Goal: Information Seeking & Learning: Compare options

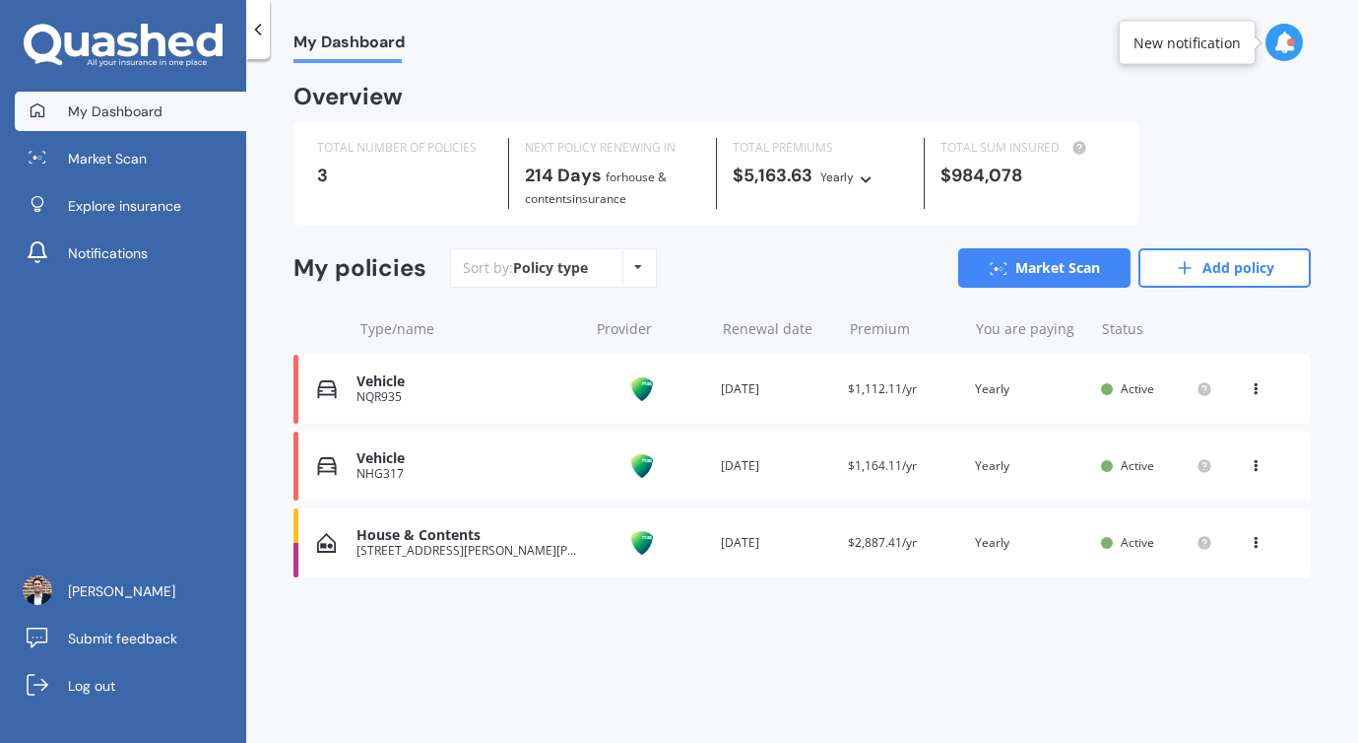
click at [1255, 387] on icon at bounding box center [1256, 385] width 14 height 12
click at [1209, 425] on div "View policy" at bounding box center [1212, 426] width 195 height 39
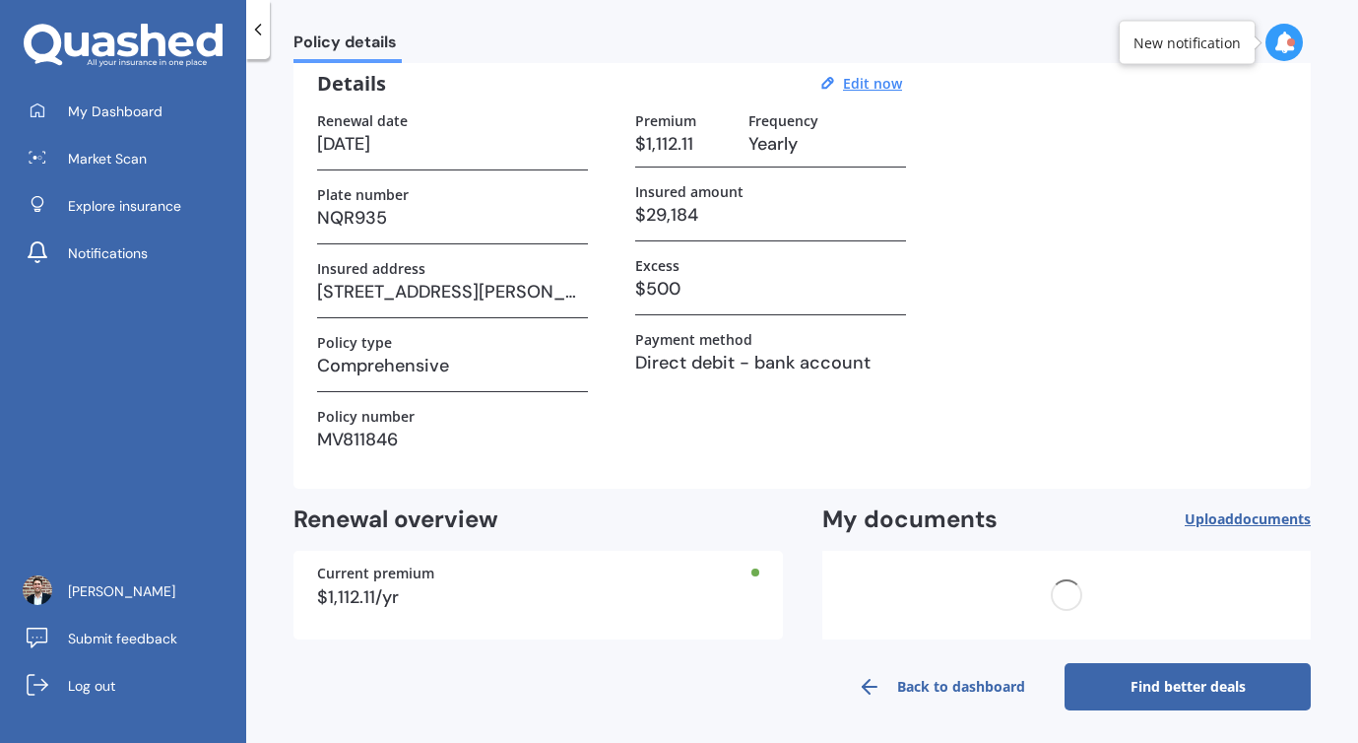
scroll to position [87, 0]
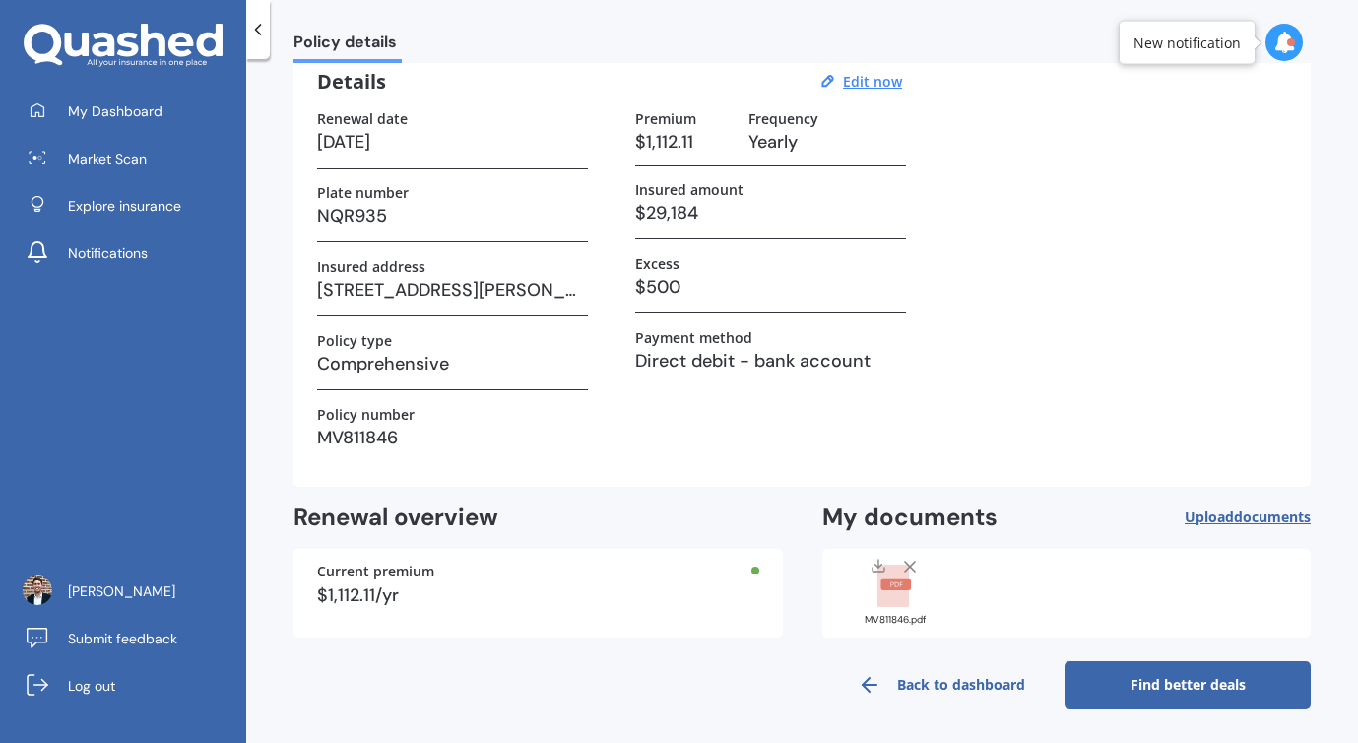
click at [1117, 673] on link "Find better deals" at bounding box center [1188, 684] width 246 height 47
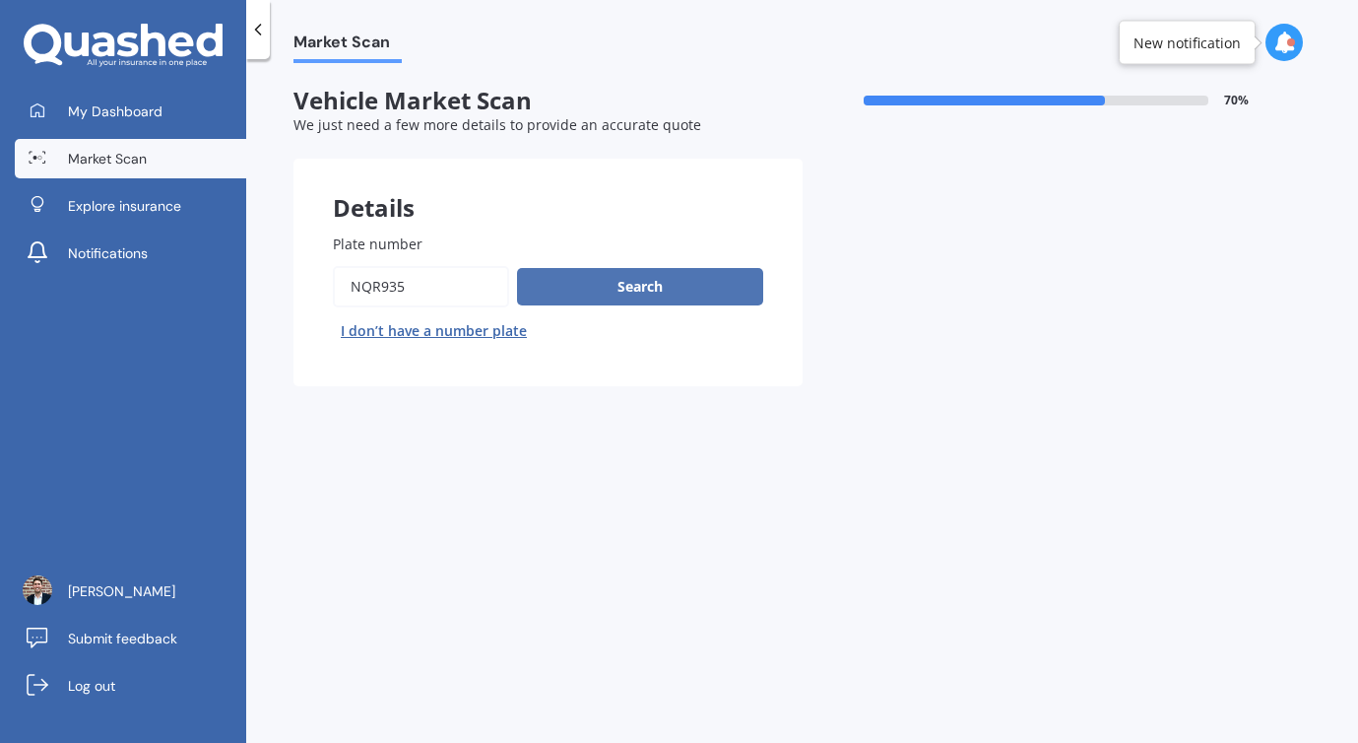
click at [707, 282] on button "Search" at bounding box center [640, 286] width 246 height 37
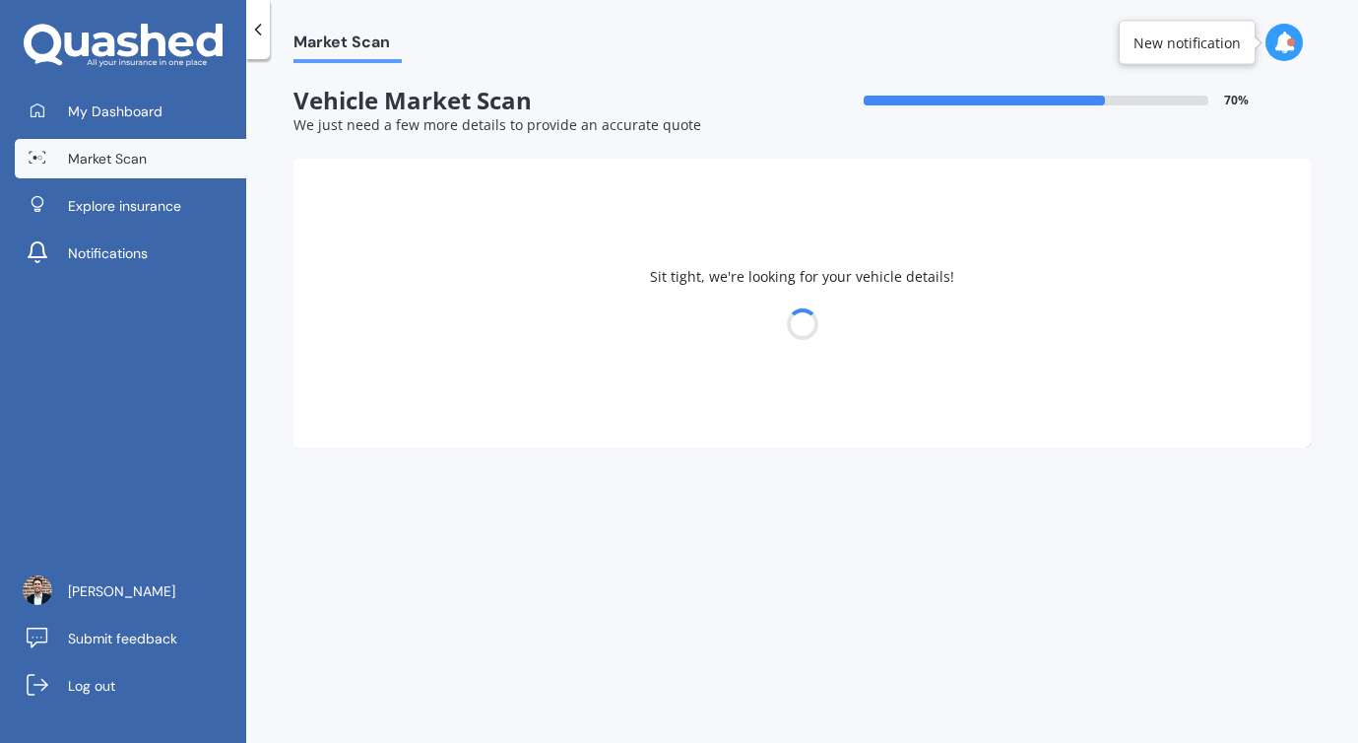
select select "18"
select select "01"
select select "1987"
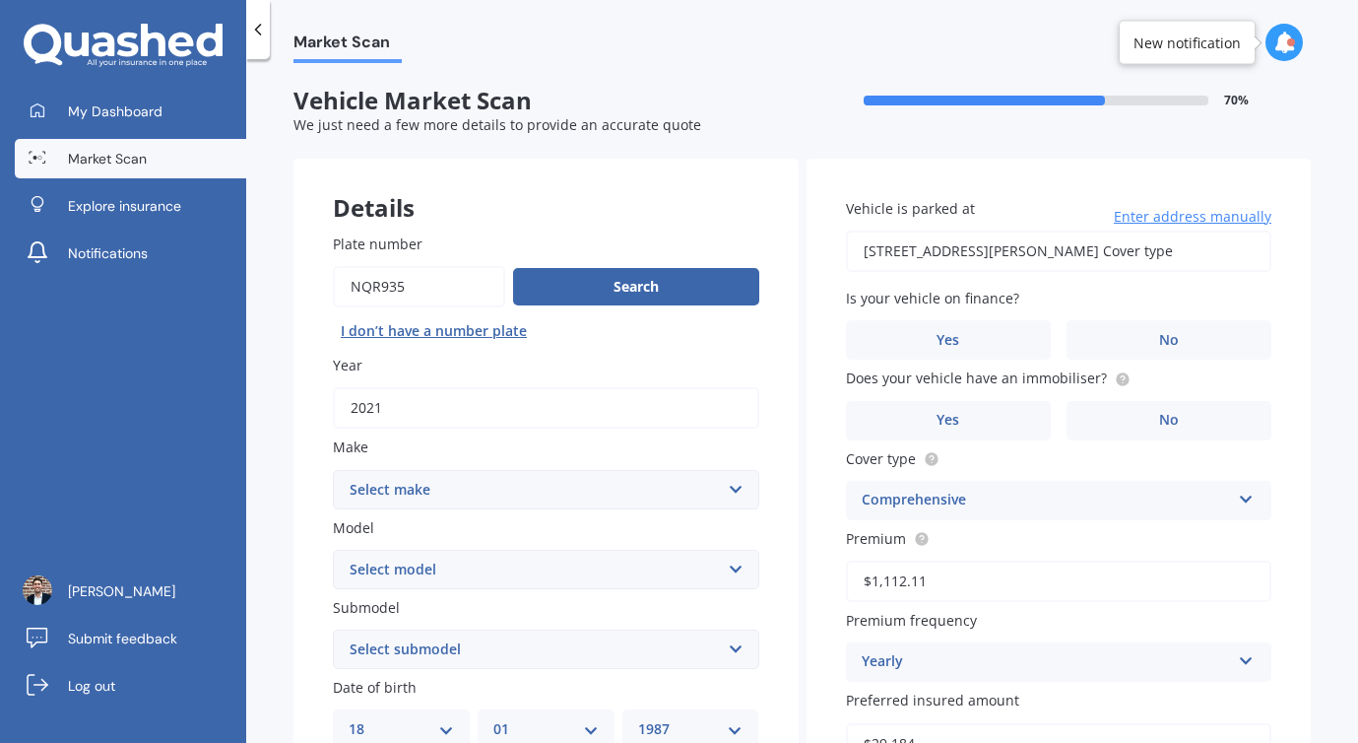
click at [605, 491] on select "Select make AC ALFA ROMEO ASTON [PERSON_NAME] AUDI AUSTIN BEDFORD Bentley BMW B…" at bounding box center [546, 489] width 426 height 39
select select "MITSUBISHI"
click at [333, 471] on select "Select make AC ALFA ROMEO ASTON [PERSON_NAME] AUDI AUSTIN BEDFORD Bentley BMW B…" at bounding box center [546, 489] width 426 height 39
click at [514, 563] on select "Select model 380 Airtrek Aspire ASX [PERSON_NAME] Challenger Challenger Diesel …" at bounding box center [546, 569] width 426 height 39
select select "OUTLANDER"
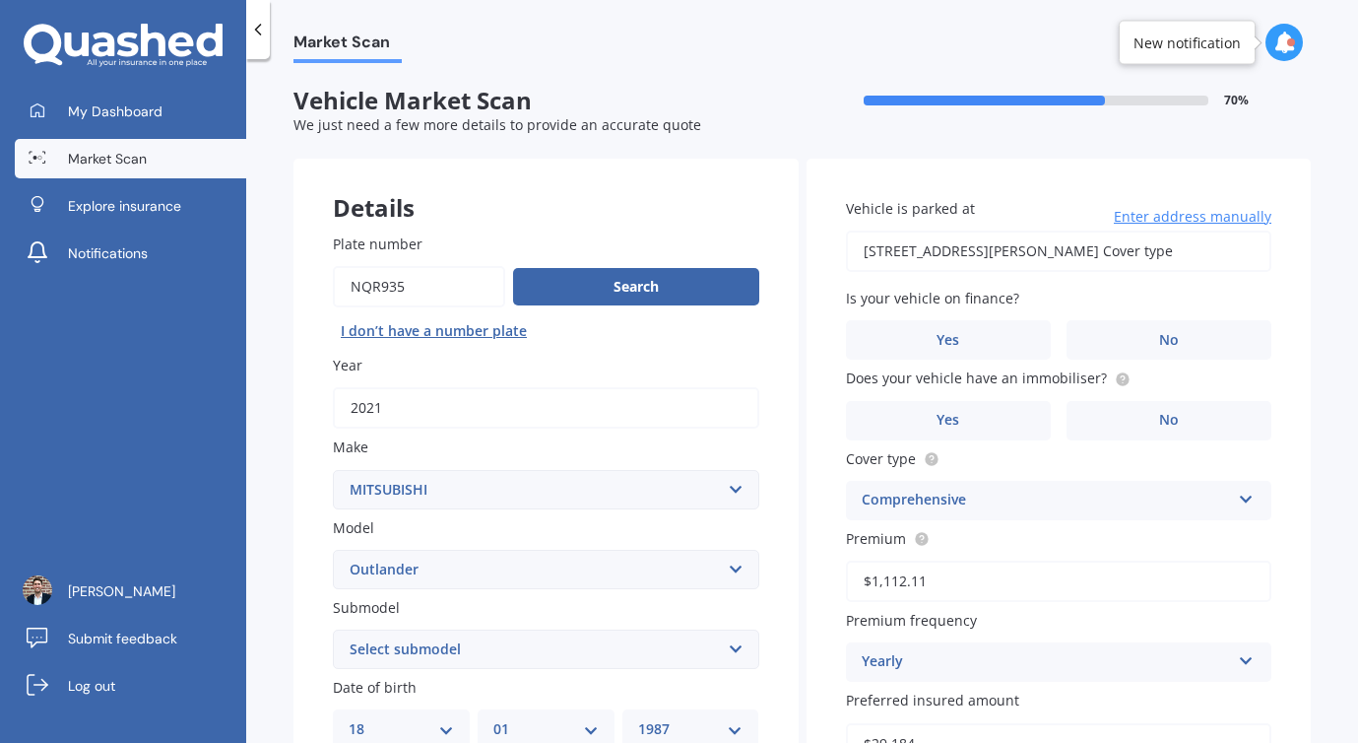
click at [333, 551] on select "Select model 380 Airtrek Aspire ASX [PERSON_NAME] Challenger Challenger Diesel …" at bounding box center [546, 569] width 426 height 39
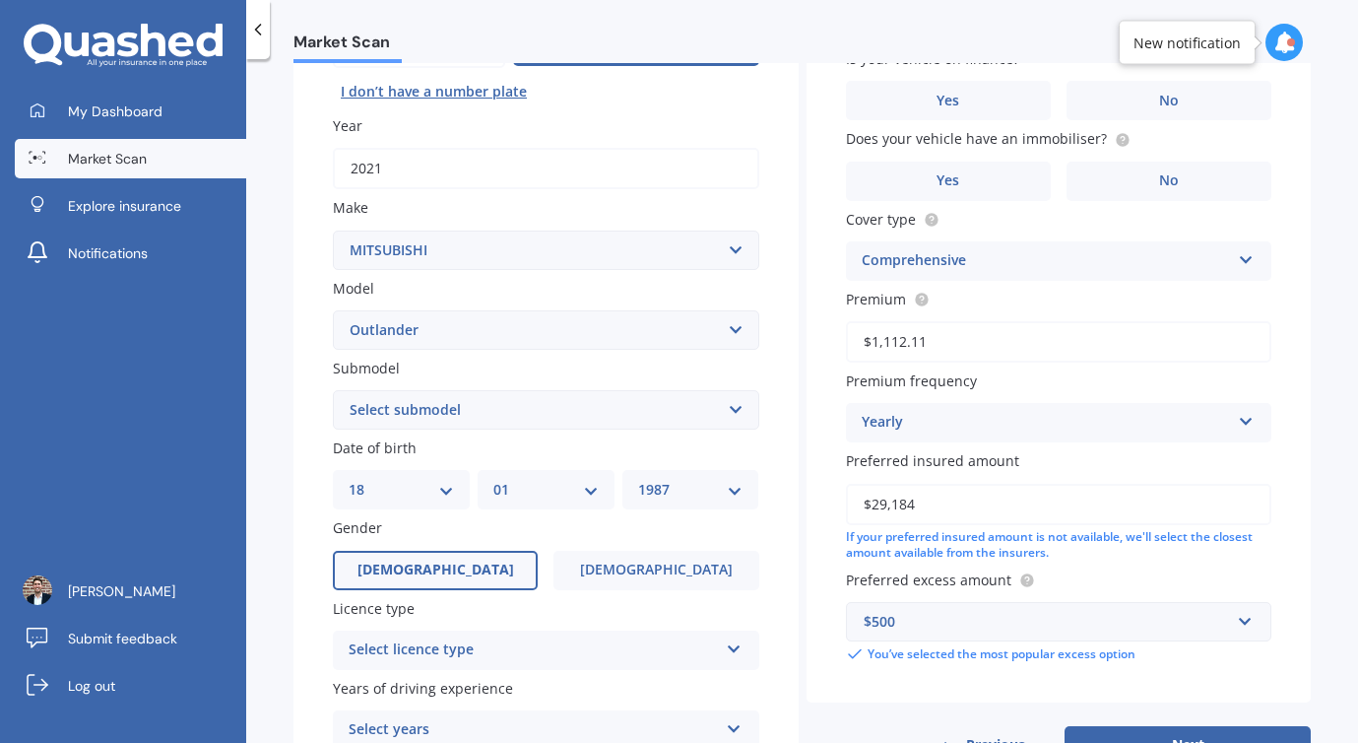
scroll to position [241, 0]
click at [494, 418] on select "Select submodel (All other) 2.4 Litre Station Wagon 3.0 Litre AWD 3.0 VRX Auto …" at bounding box center [546, 407] width 426 height 39
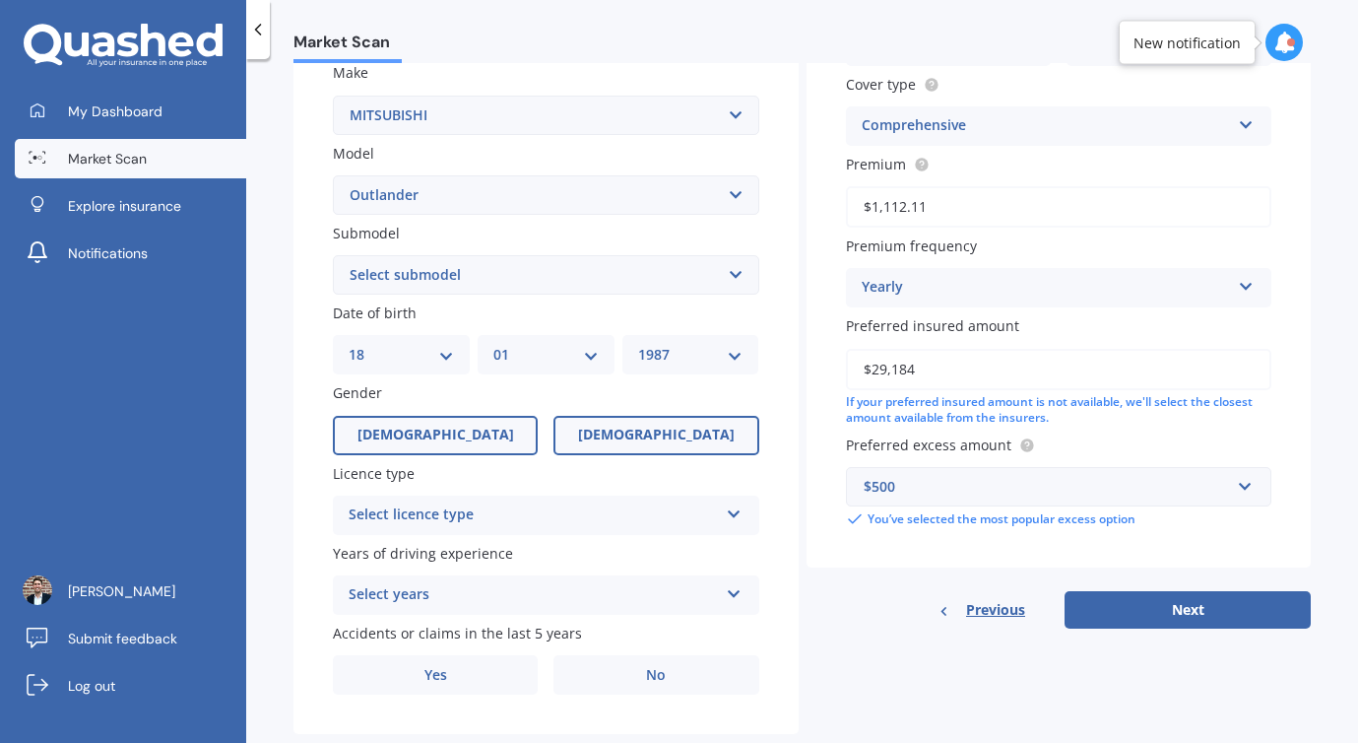
scroll to position [422, 0]
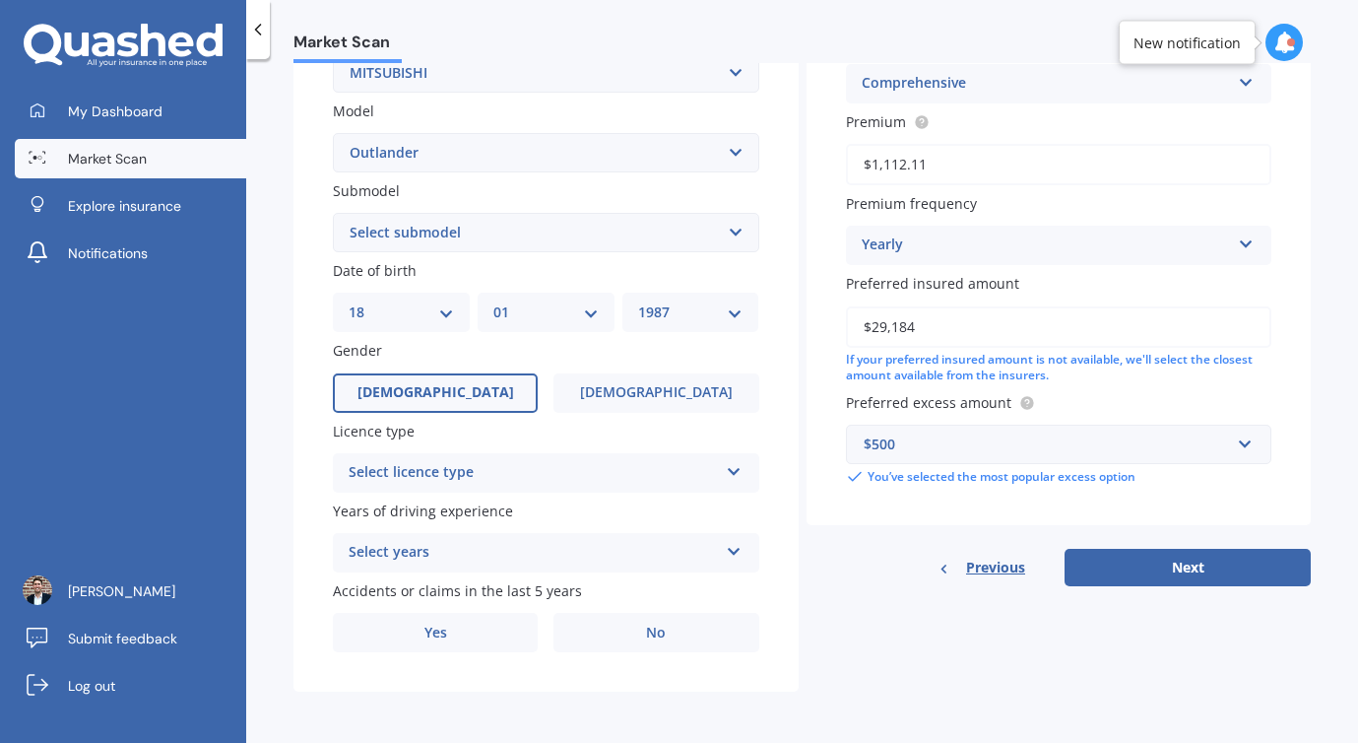
click at [555, 465] on div "Select licence type" at bounding box center [533, 473] width 369 height 24
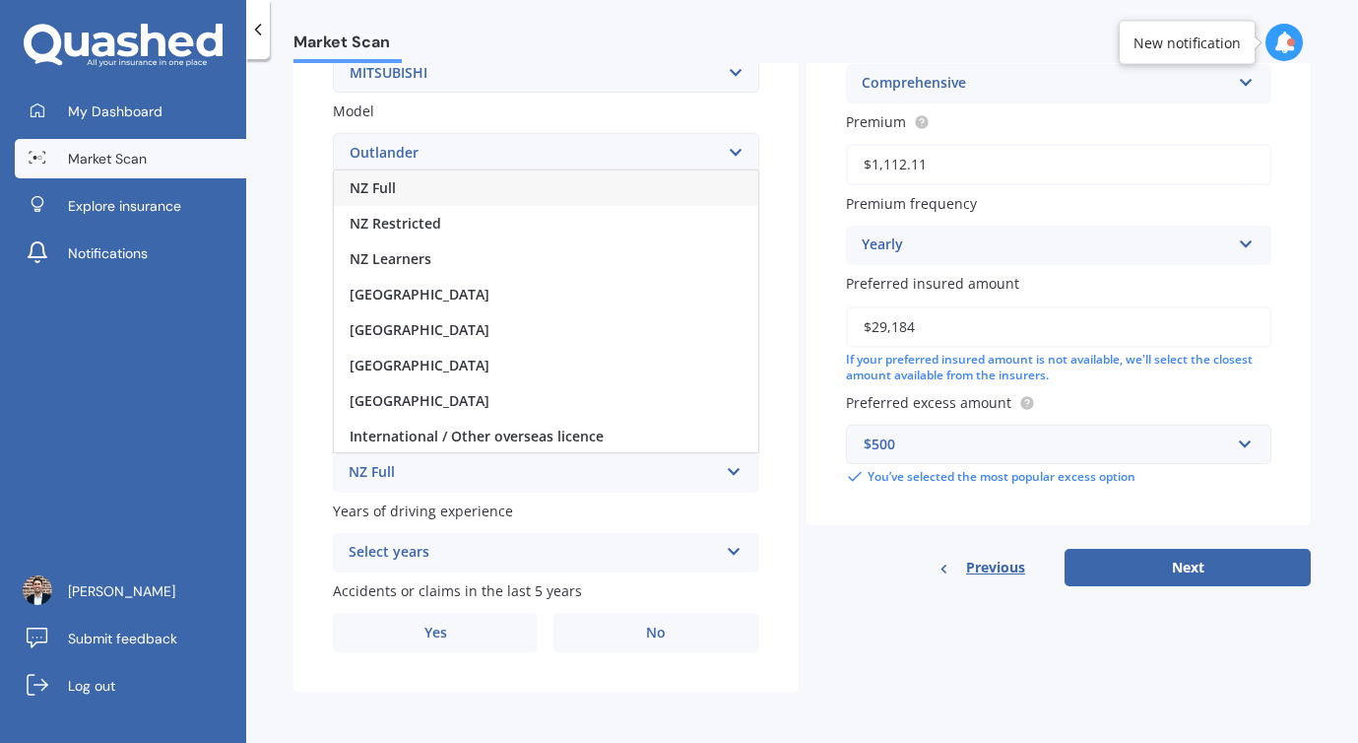
click at [430, 197] on div "NZ Full" at bounding box center [546, 187] width 424 height 35
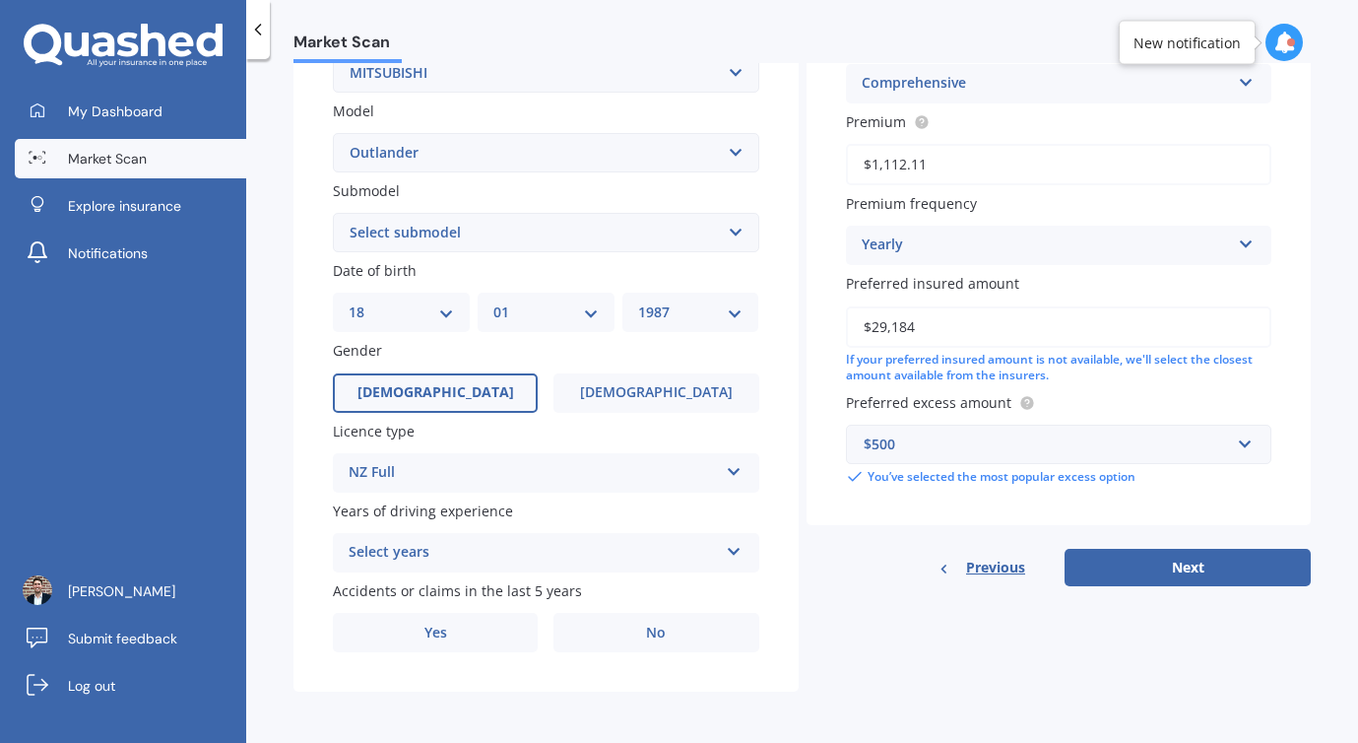
click at [471, 559] on div "Select years" at bounding box center [533, 553] width 369 height 24
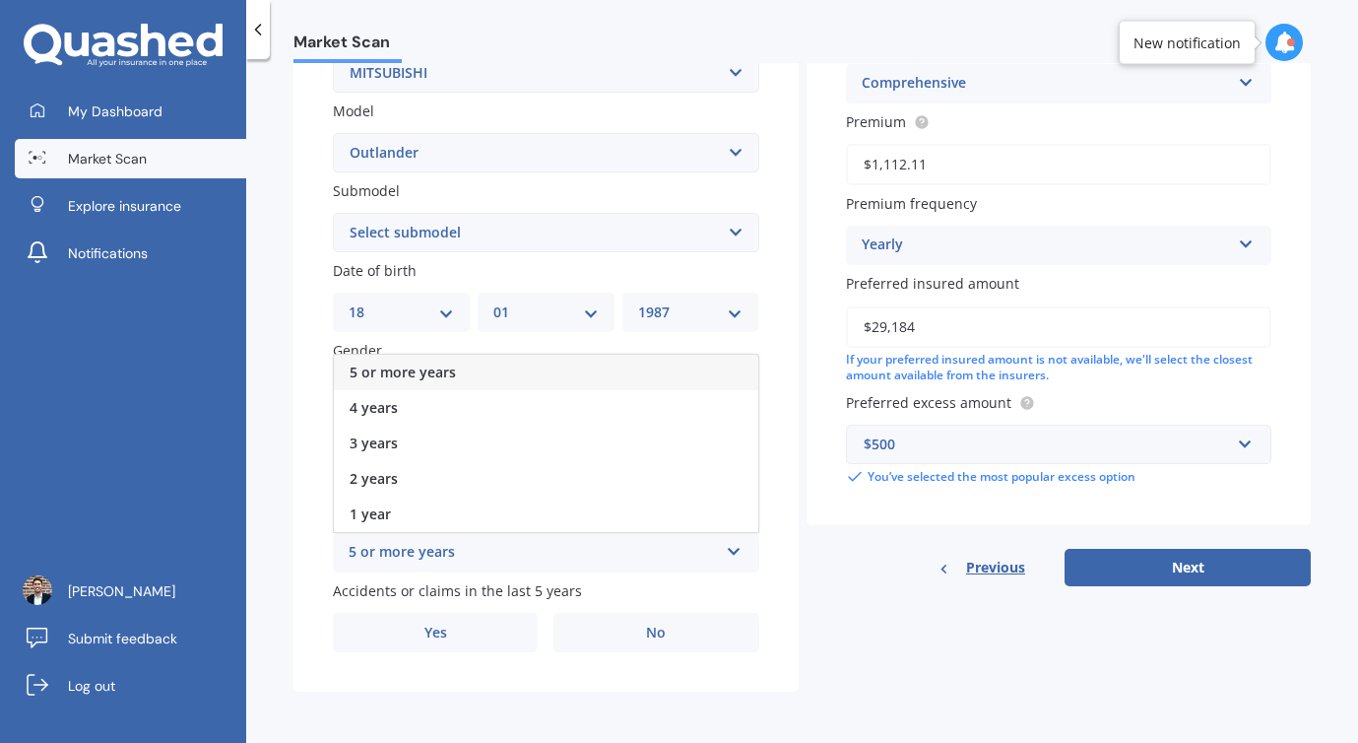
click at [398, 374] on span "5 or more years" at bounding box center [403, 371] width 106 height 19
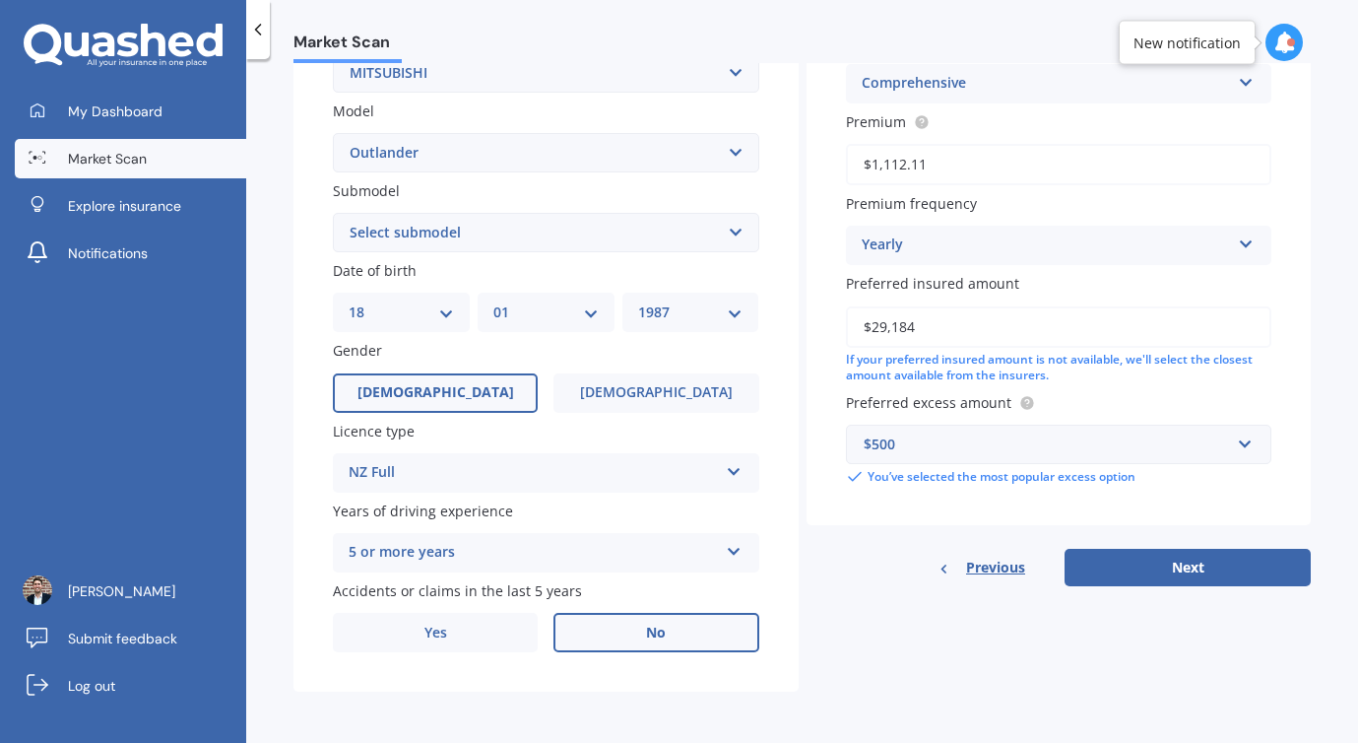
click at [638, 636] on label "No" at bounding box center [656, 632] width 205 height 39
click at [0, 0] on input "No" at bounding box center [0, 0] width 0 height 0
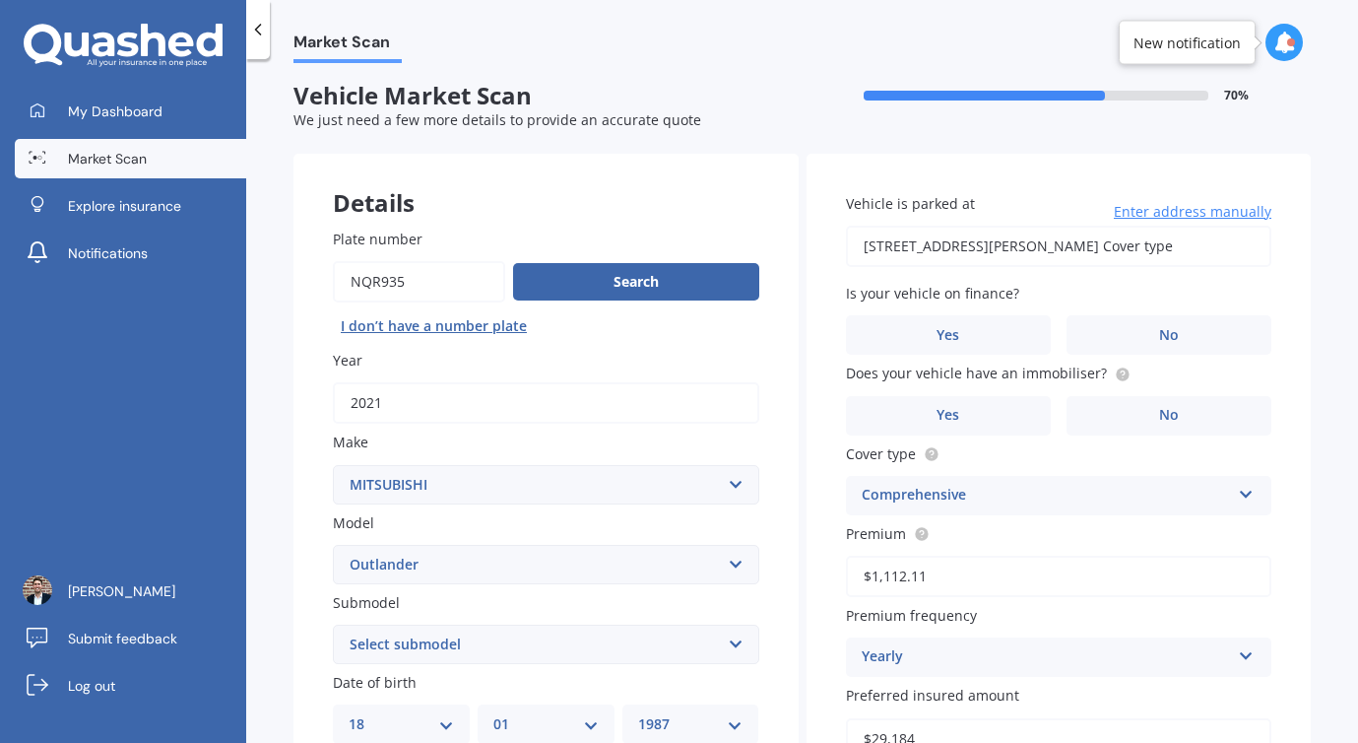
scroll to position [0, 0]
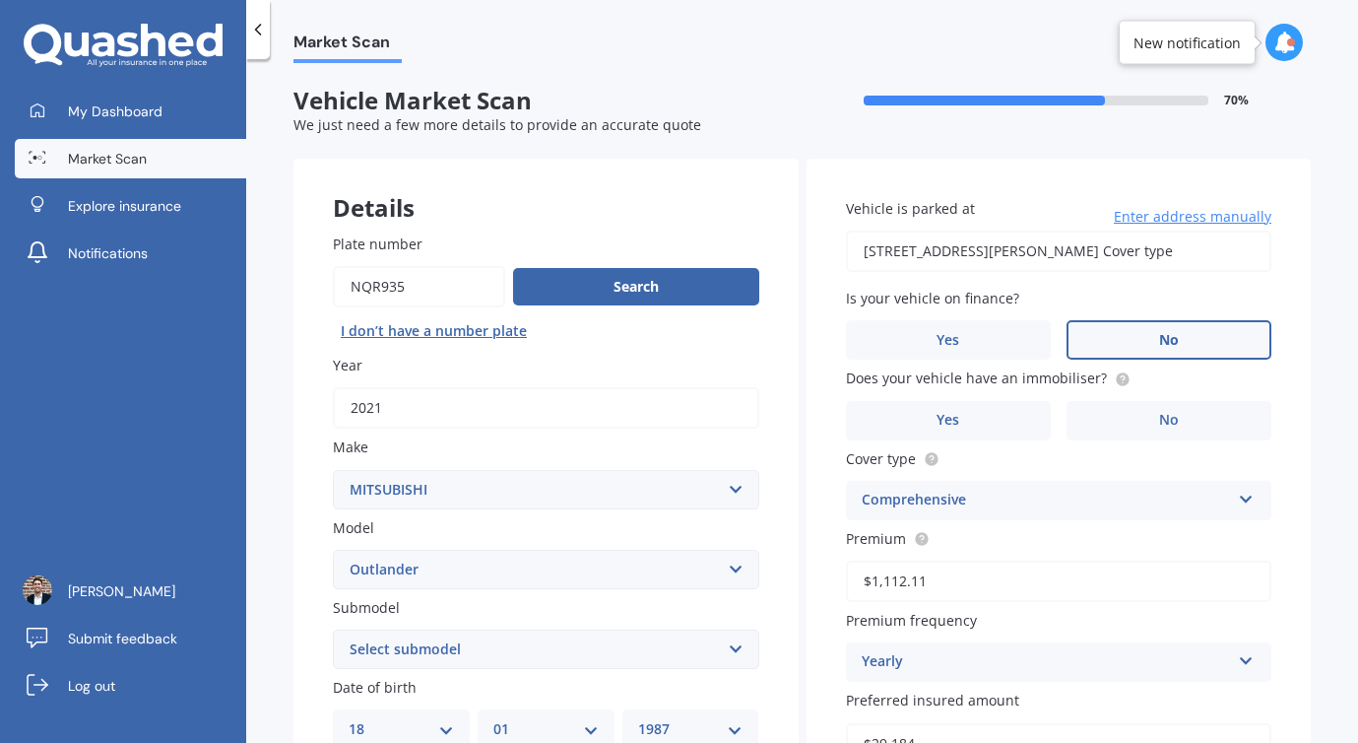
click at [1118, 344] on label "No" at bounding box center [1169, 339] width 205 height 39
click at [0, 0] on input "No" at bounding box center [0, 0] width 0 height 0
click at [1104, 417] on label "No" at bounding box center [1169, 420] width 205 height 39
click at [0, 0] on input "No" at bounding box center [0, 0] width 0 height 0
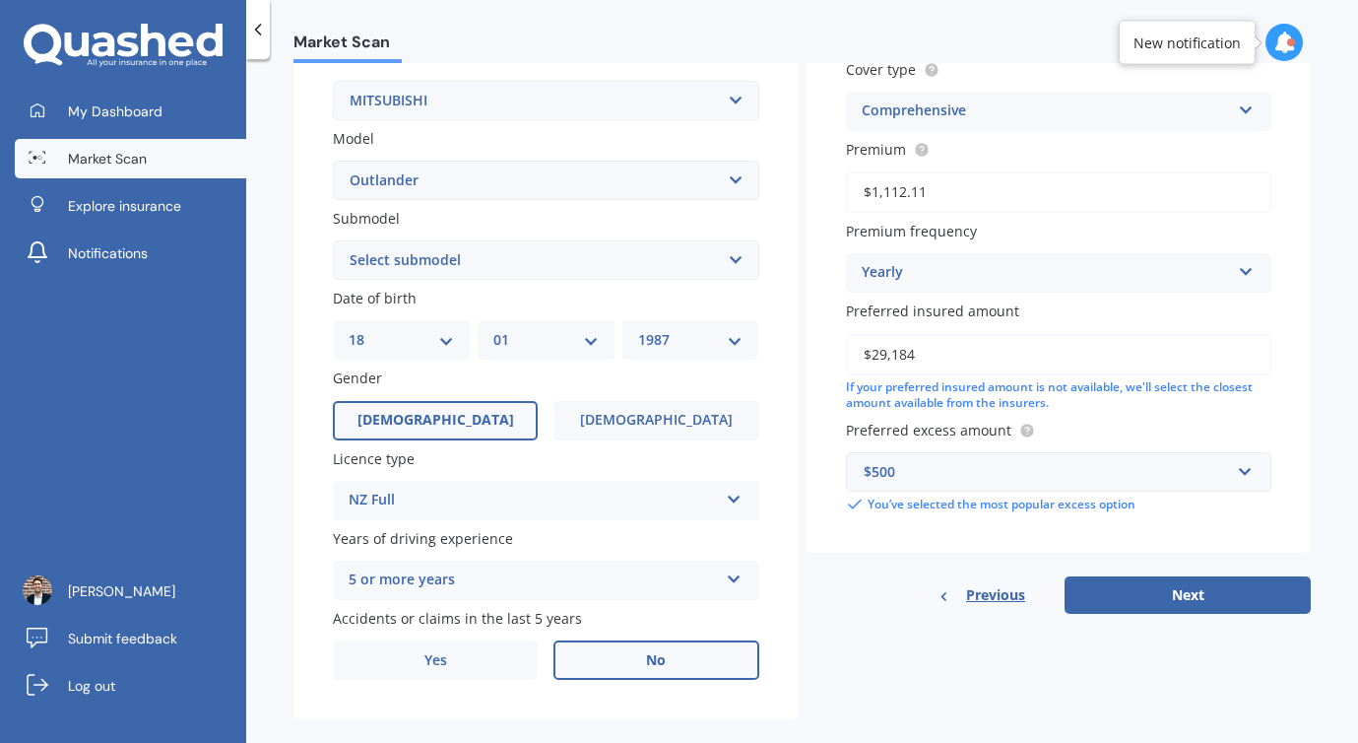
scroll to position [422, 0]
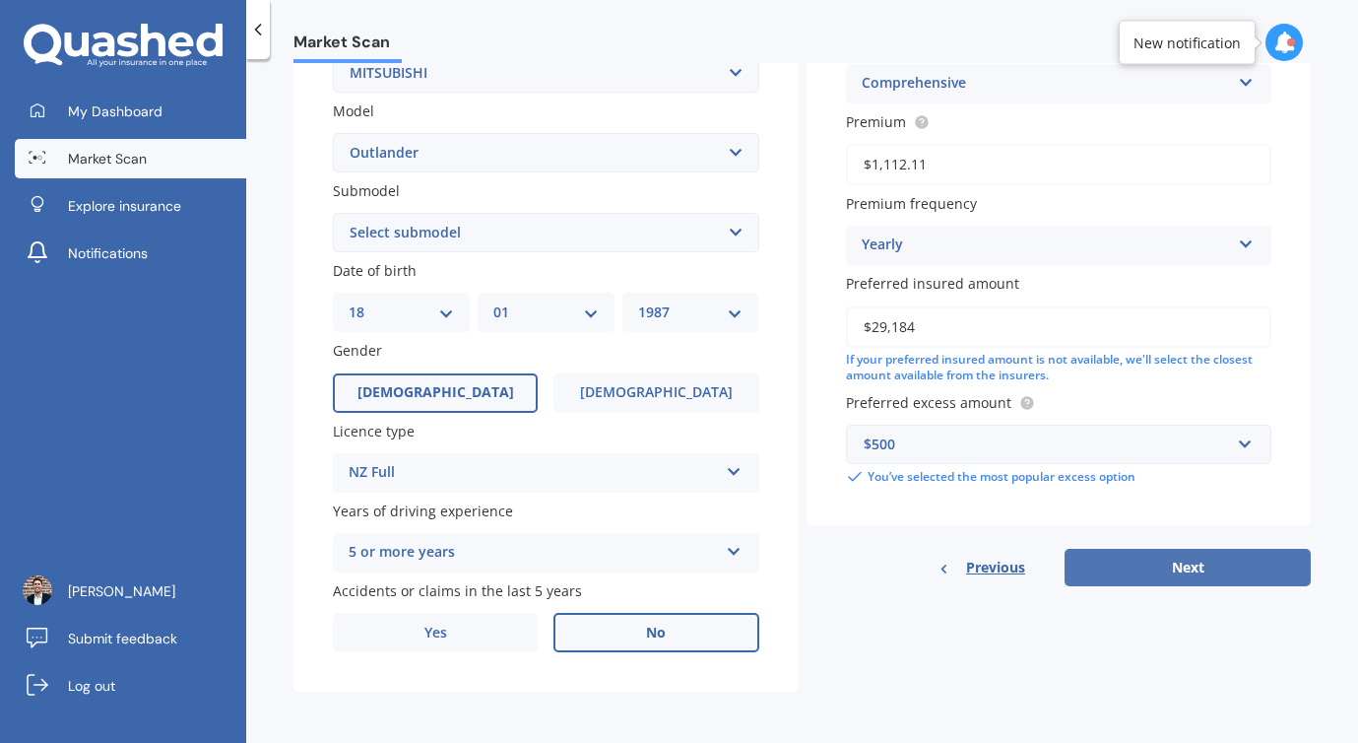
click at [1138, 568] on button "Next" at bounding box center [1188, 567] width 246 height 37
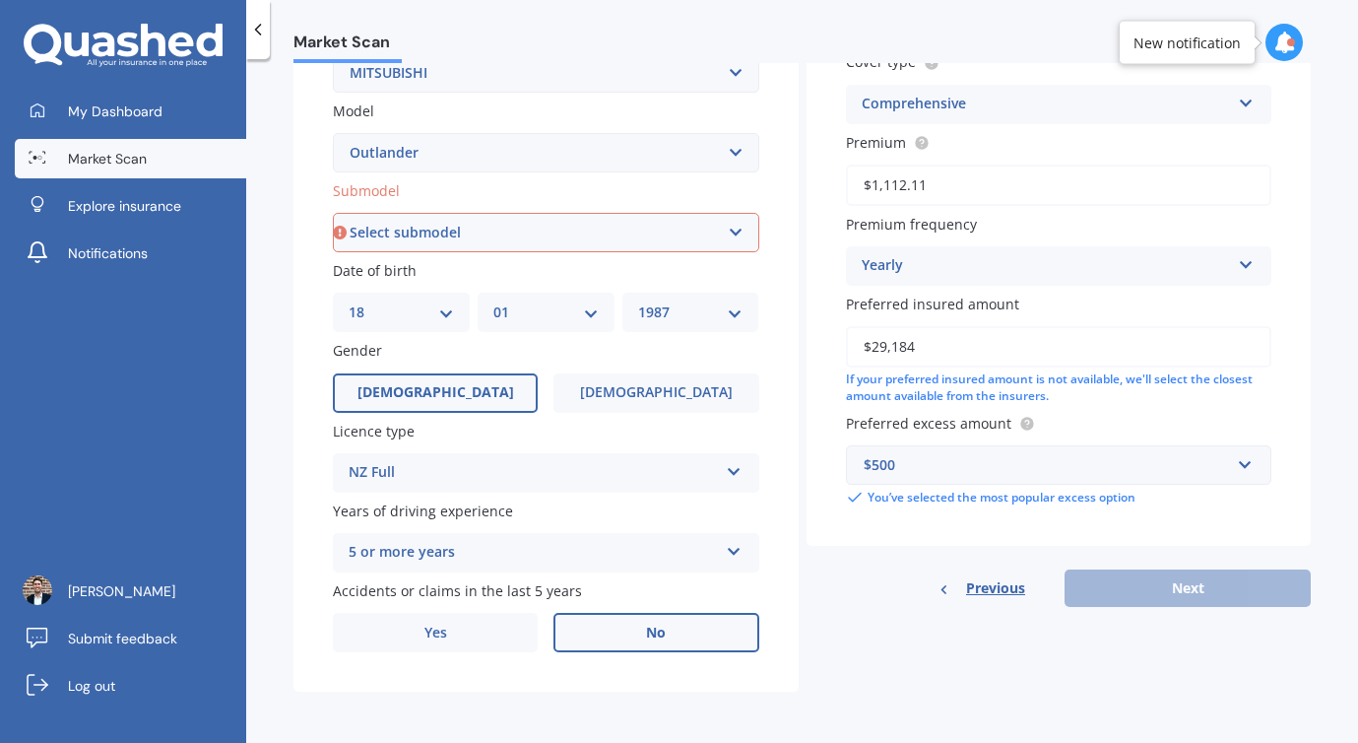
click at [621, 250] on div "Plate number Search I don’t have a number plate Year [DATE] Make Select make AC…" at bounding box center [546, 234] width 505 height 915
click at [599, 230] on select "Select submodel (All other) 2.4 Litre Station Wagon 3.0 Litre AWD 3.0 VRX Auto …" at bounding box center [546, 232] width 426 height 39
select select "LS"
click at [333, 213] on select "Select submodel (All other) 2.4 Litre Station Wagon 3.0 Litre AWD 3.0 VRX Auto …" at bounding box center [546, 232] width 426 height 39
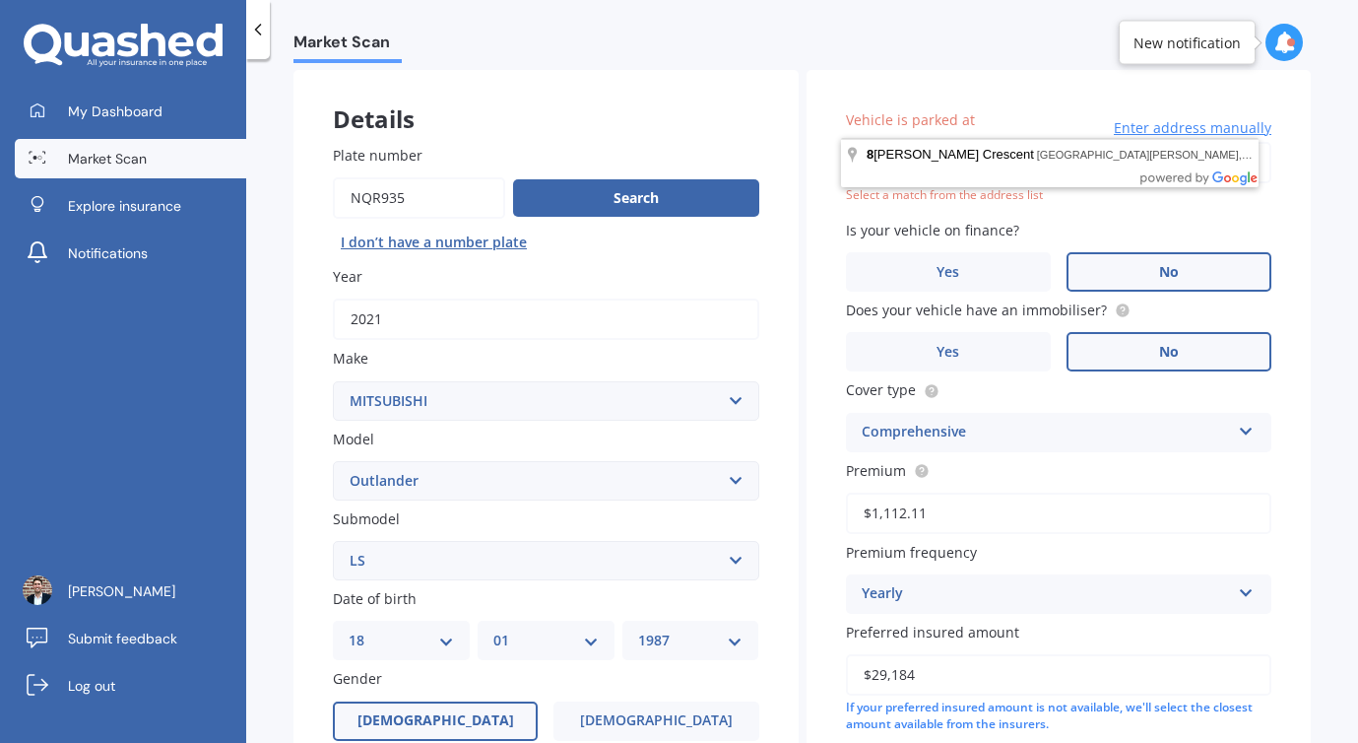
scroll to position [85, 0]
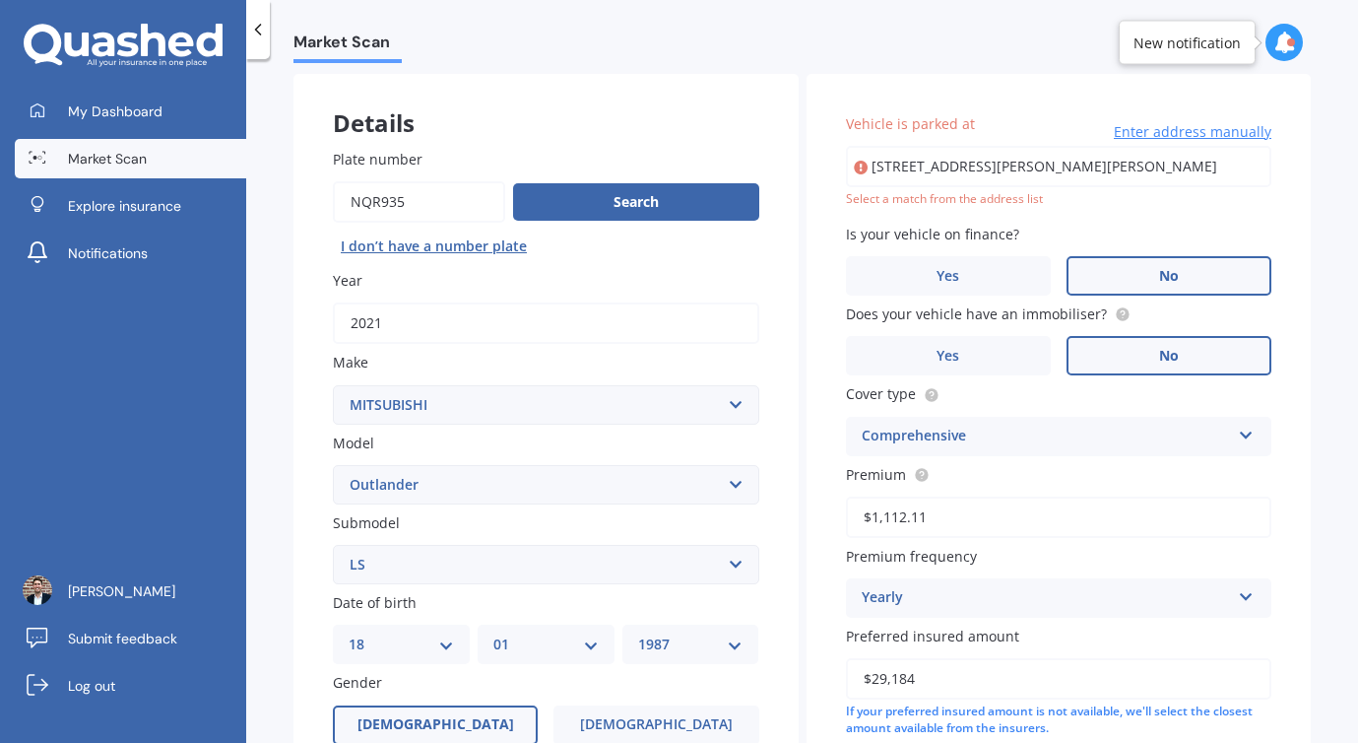
type input "[STREET_ADDRESS][PERSON_NAME][PERSON_NAME]"
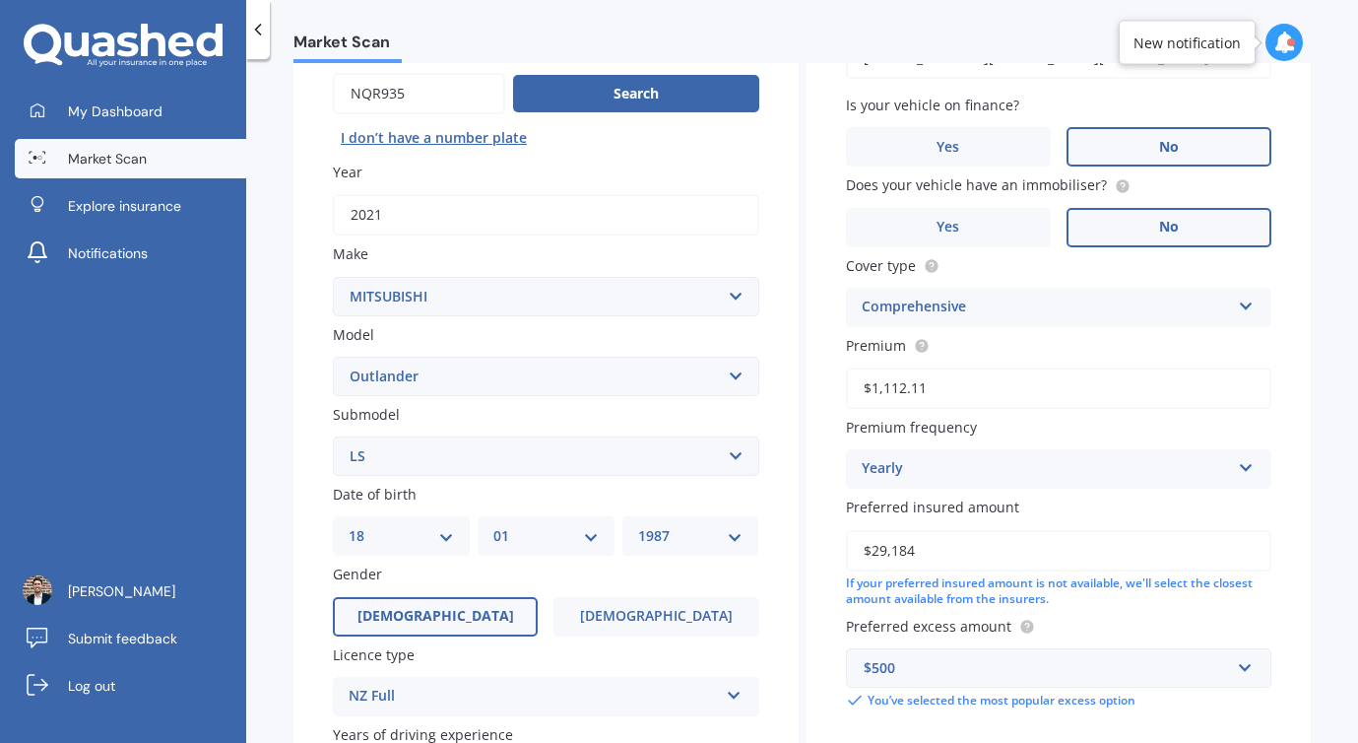
scroll to position [422, 0]
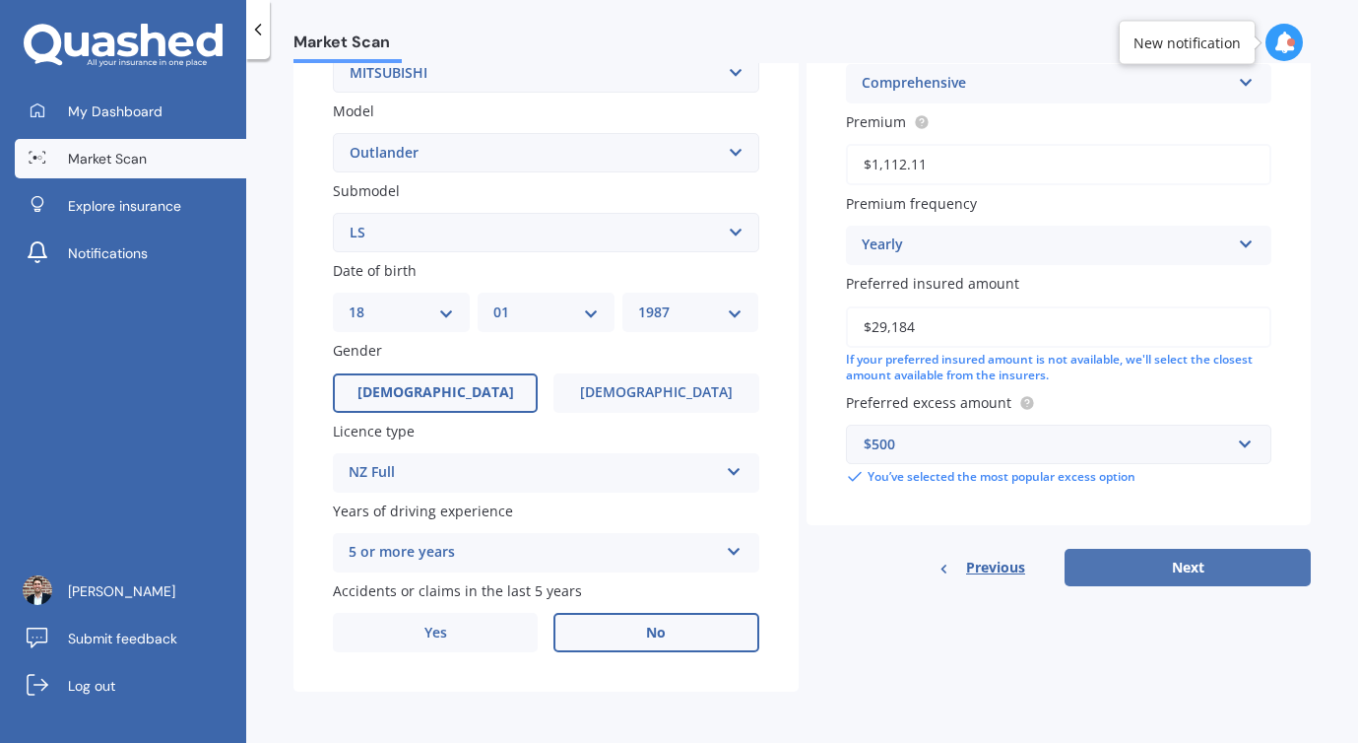
click at [1131, 561] on button "Next" at bounding box center [1188, 567] width 246 height 37
select select "18"
select select "01"
select select "1987"
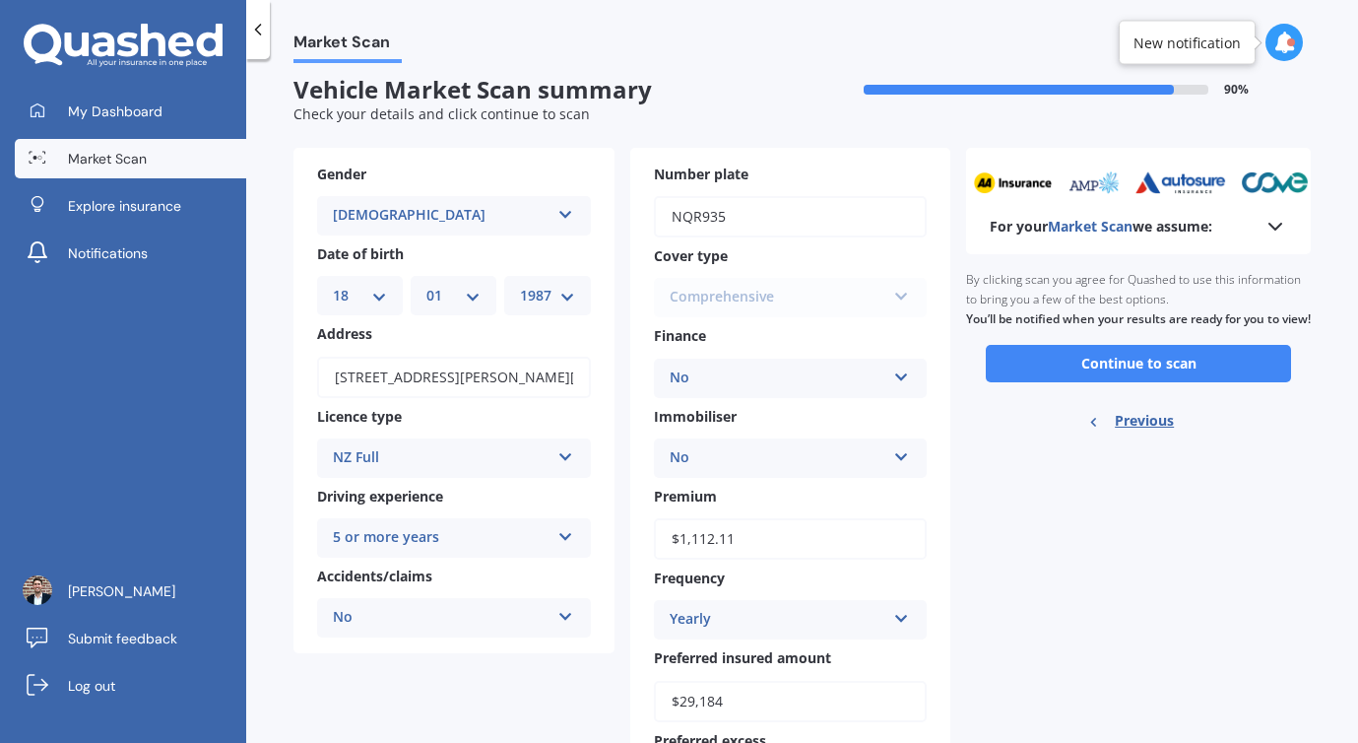
scroll to position [0, 0]
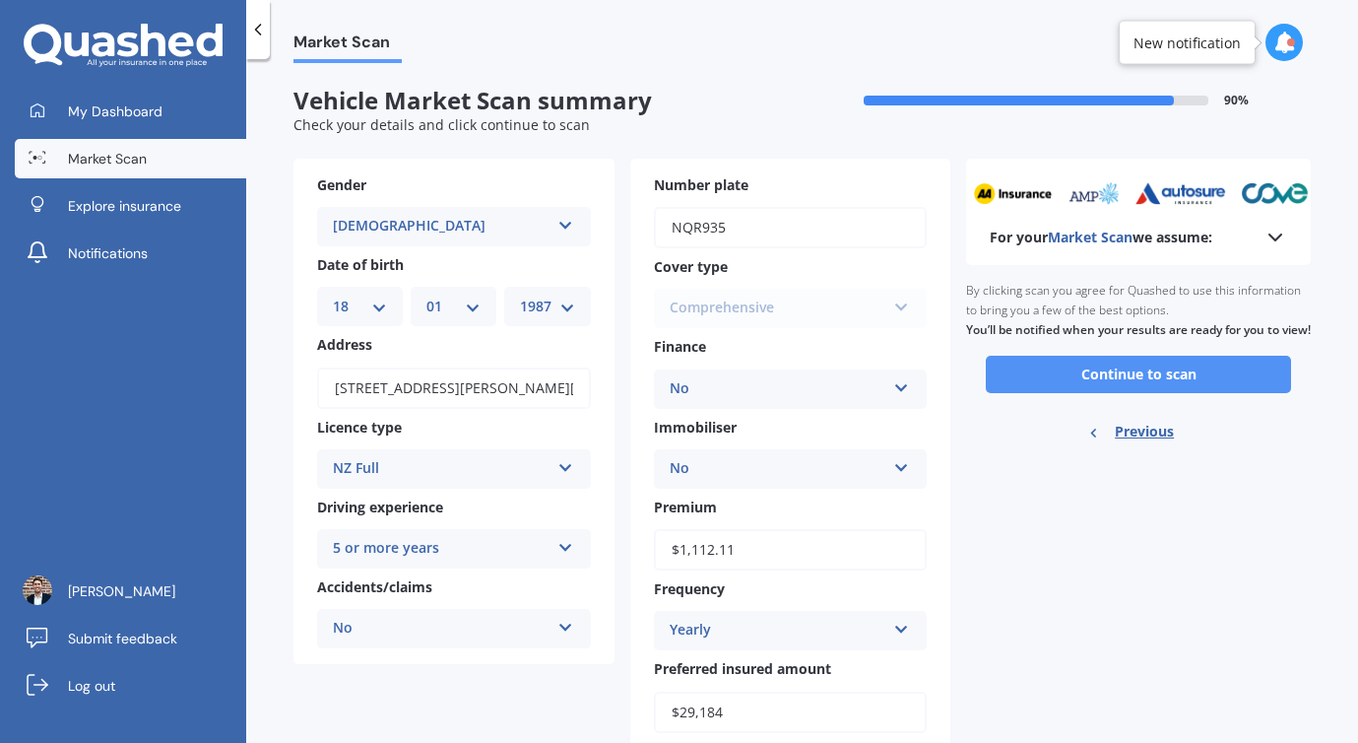
click at [1070, 393] on button "Continue to scan" at bounding box center [1138, 374] width 305 height 37
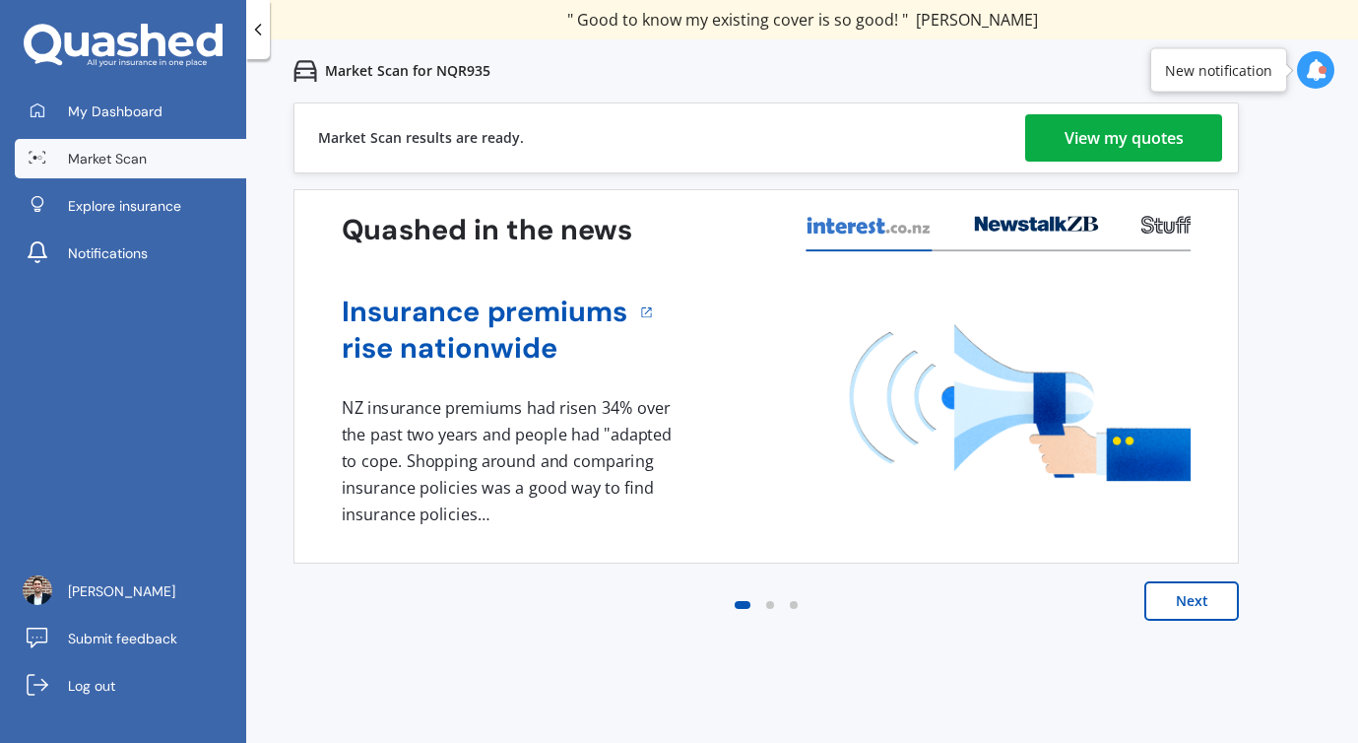
click at [1124, 150] on div "View my quotes" at bounding box center [1124, 137] width 119 height 47
